Goal: Task Accomplishment & Management: Use online tool/utility

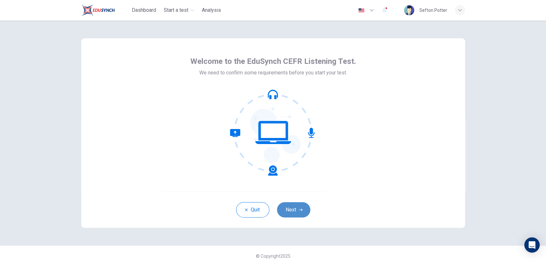
click at [295, 211] on button "Next" at bounding box center [293, 210] width 33 height 15
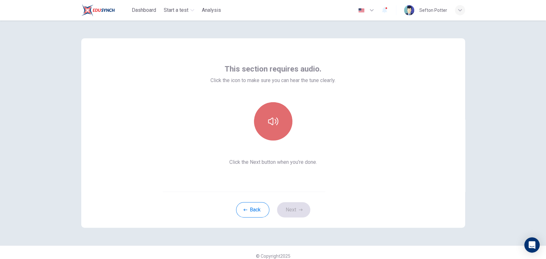
click at [268, 119] on icon "button" at bounding box center [273, 121] width 10 height 10
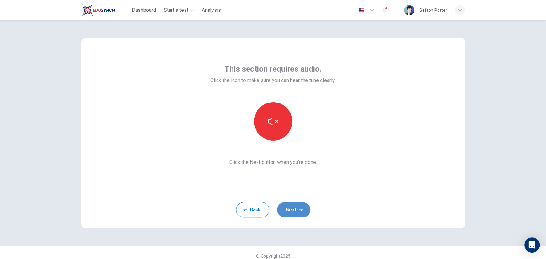
click at [294, 216] on button "Next" at bounding box center [293, 210] width 33 height 15
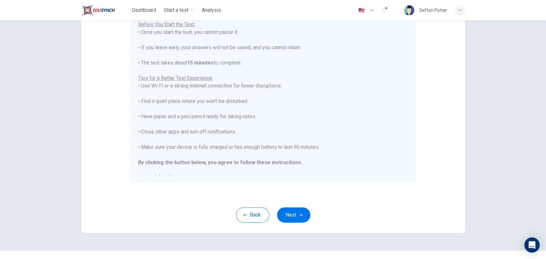
scroll to position [96, 0]
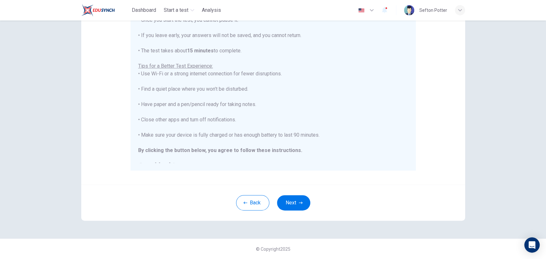
drag, startPoint x: 403, startPoint y: 88, endPoint x: 414, endPoint y: 61, distance: 28.6
click at [414, 61] on div "You are about to start a CEFR Listening Test . Before You Start the Test: • Onc…" at bounding box center [273, 78] width 285 height 185
drag, startPoint x: 444, startPoint y: 150, endPoint x: 438, endPoint y: 176, distance: 26.1
drag, startPoint x: 438, startPoint y: 176, endPoint x: 380, endPoint y: 203, distance: 63.6
click at [380, 203] on div "Back Next" at bounding box center [273, 203] width 384 height 36
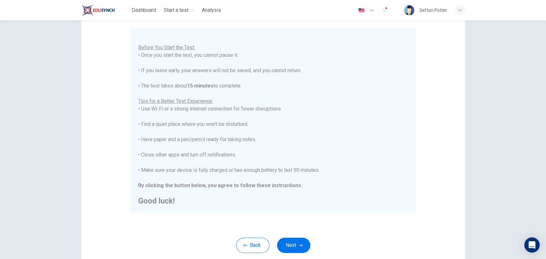
scroll to position [68, 0]
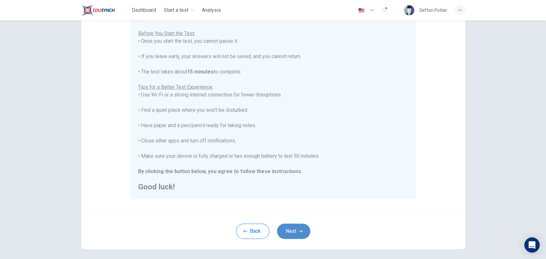
click at [297, 228] on button "Next" at bounding box center [293, 231] width 33 height 15
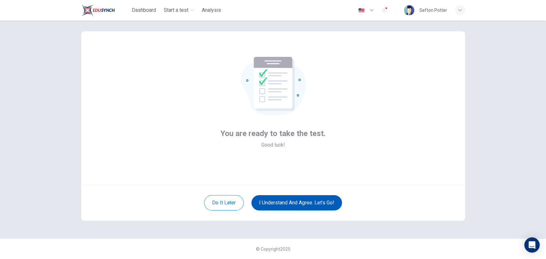
scroll to position [7, 0]
click at [270, 205] on button "I understand and agree. Let’s go!" at bounding box center [296, 202] width 91 height 15
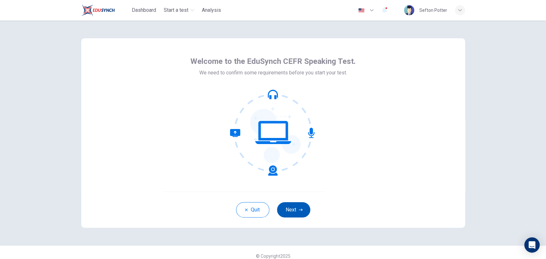
click at [291, 207] on button "Next" at bounding box center [293, 210] width 33 height 15
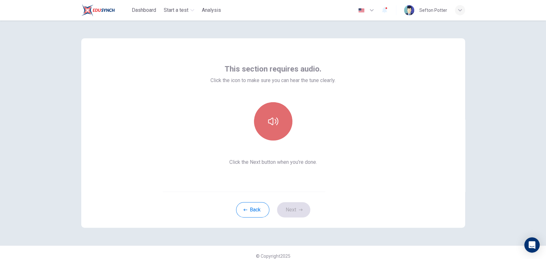
click at [269, 118] on icon "button" at bounding box center [273, 121] width 10 height 10
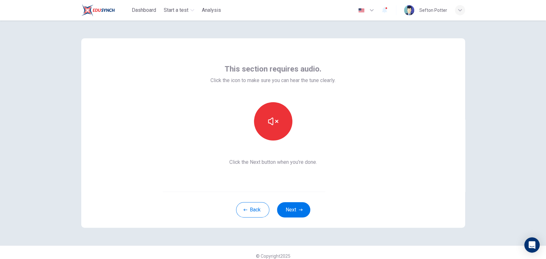
click at [342, 128] on div "This section requires audio. Click the icon to make sure you can hear the tune …" at bounding box center [273, 115] width 384 height 154
click at [403, 249] on div "© Copyright 2025" at bounding box center [273, 256] width 546 height 20
click at [404, 249] on div "© Copyright 2025" at bounding box center [273, 256] width 546 height 20
click at [288, 211] on button "Next" at bounding box center [293, 210] width 33 height 15
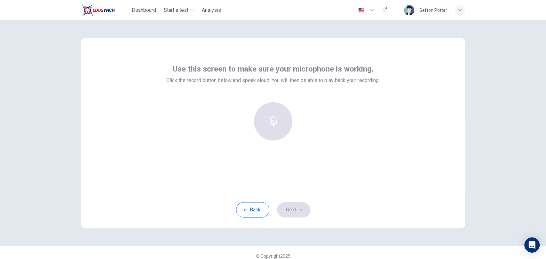
click at [197, 108] on div at bounding box center [272, 124] width 213 height 44
click at [273, 123] on h6 "Record" at bounding box center [273, 127] width 14 height 8
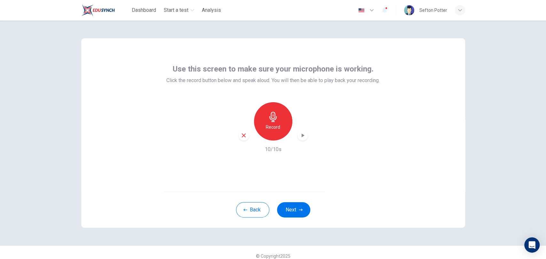
click at [241, 137] on icon "button" at bounding box center [244, 136] width 6 height 6
click at [268, 127] on h6 "Record" at bounding box center [273, 127] width 14 height 8
click at [302, 137] on icon "button" at bounding box center [302, 135] width 6 height 6
click at [493, 93] on div "Use this screen to make sure your microphone is working. Click the record butto…" at bounding box center [273, 139] width 546 height 239
click at [541, 30] on div "Use this screen to make sure your microphone is working. Click the record butto…" at bounding box center [273, 139] width 546 height 239
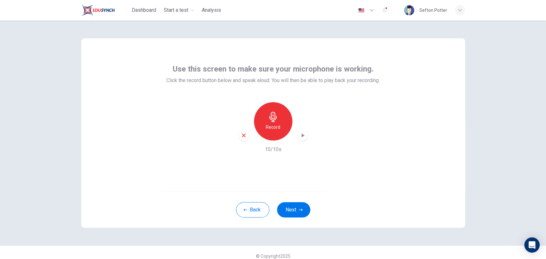
click at [300, 137] on icon "button" at bounding box center [302, 135] width 6 height 6
drag, startPoint x: 330, startPoint y: 185, endPoint x: 297, endPoint y: 167, distance: 37.7
click at [297, 167] on div "Use this screen to make sure your microphone is working. Click the record butto…" at bounding box center [273, 115] width 384 height 154
click at [233, 167] on div "Use this screen to make sure your microphone is working. Click the record butto…" at bounding box center [273, 115] width 384 height 154
click at [300, 133] on icon "button" at bounding box center [302, 135] width 6 height 6
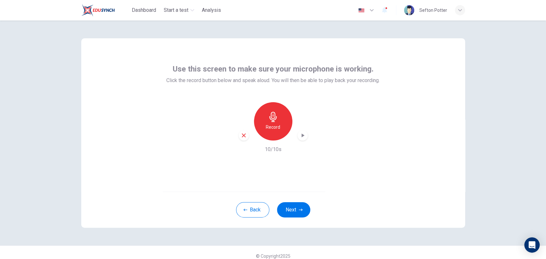
click at [298, 137] on div "button" at bounding box center [303, 136] width 10 height 10
click at [302, 139] on div "button" at bounding box center [303, 136] width 10 height 10
click at [243, 139] on div "button" at bounding box center [244, 136] width 10 height 10
click at [271, 122] on icon "button" at bounding box center [272, 117] width 7 height 10
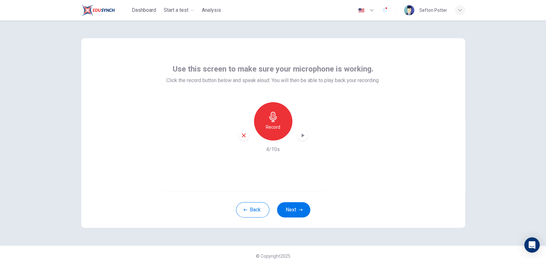
click at [296, 131] on div "Record" at bounding box center [273, 121] width 69 height 38
click at [299, 133] on icon "button" at bounding box center [302, 135] width 6 height 6
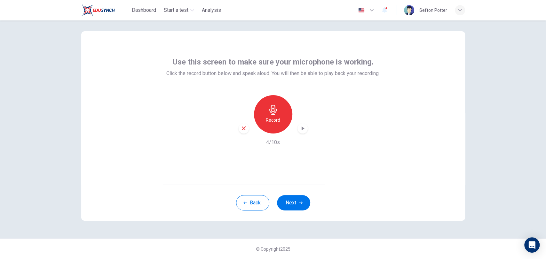
click at [427, 72] on div "Use this screen to make sure your microphone is working. Click the record butto…" at bounding box center [273, 108] width 384 height 154
click at [292, 200] on button "Next" at bounding box center [293, 202] width 33 height 15
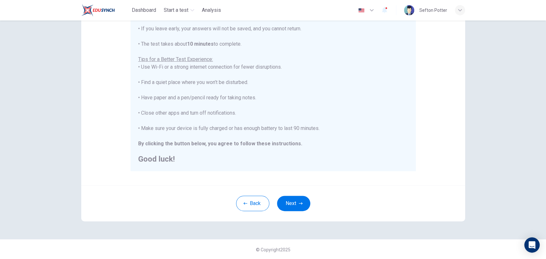
scroll to position [96, 0]
drag, startPoint x: 298, startPoint y: 203, endPoint x: 286, endPoint y: 207, distance: 12.3
click at [286, 207] on button "Next" at bounding box center [293, 202] width 33 height 15
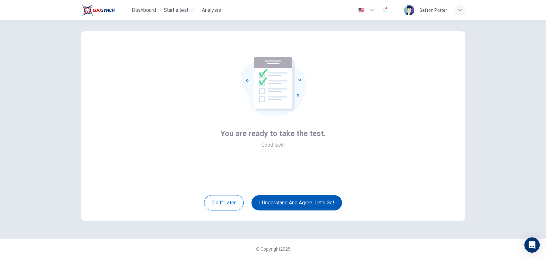
scroll to position [7, 0]
click at [290, 205] on button "I understand and agree. Let’s go!" at bounding box center [296, 202] width 91 height 15
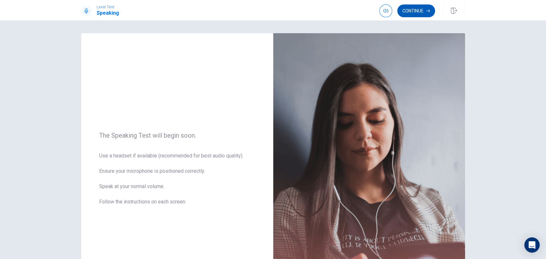
click at [412, 12] on button "Continue" at bounding box center [416, 10] width 38 height 13
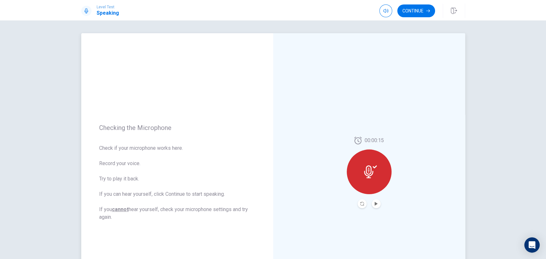
click at [367, 178] on icon at bounding box center [368, 172] width 9 height 13
click at [375, 205] on icon "Play Audio" at bounding box center [376, 204] width 4 height 4
click at [413, 14] on button "Continue" at bounding box center [416, 10] width 38 height 13
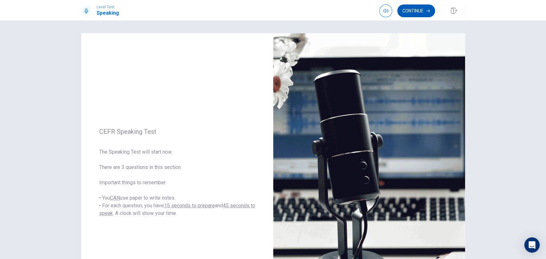
click at [425, 8] on button "Continue" at bounding box center [416, 10] width 38 height 13
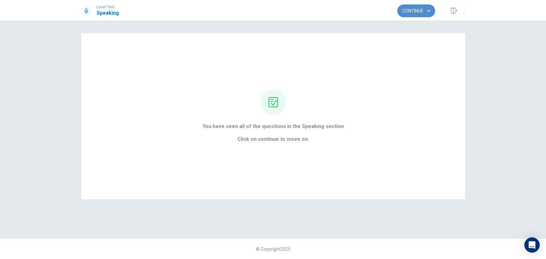
click at [421, 13] on button "Continue" at bounding box center [416, 10] width 38 height 13
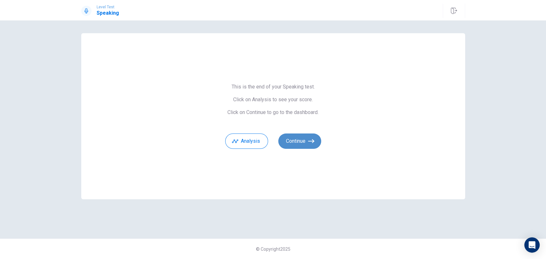
click at [295, 139] on button "Continue" at bounding box center [299, 141] width 43 height 15
